Goal: Find contact information: Find contact information

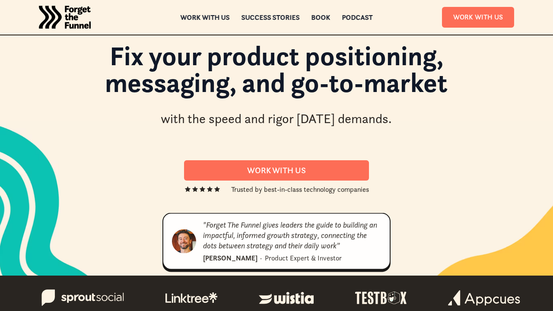
scroll to position [0, 2911]
